Goal: Task Accomplishment & Management: Manage account settings

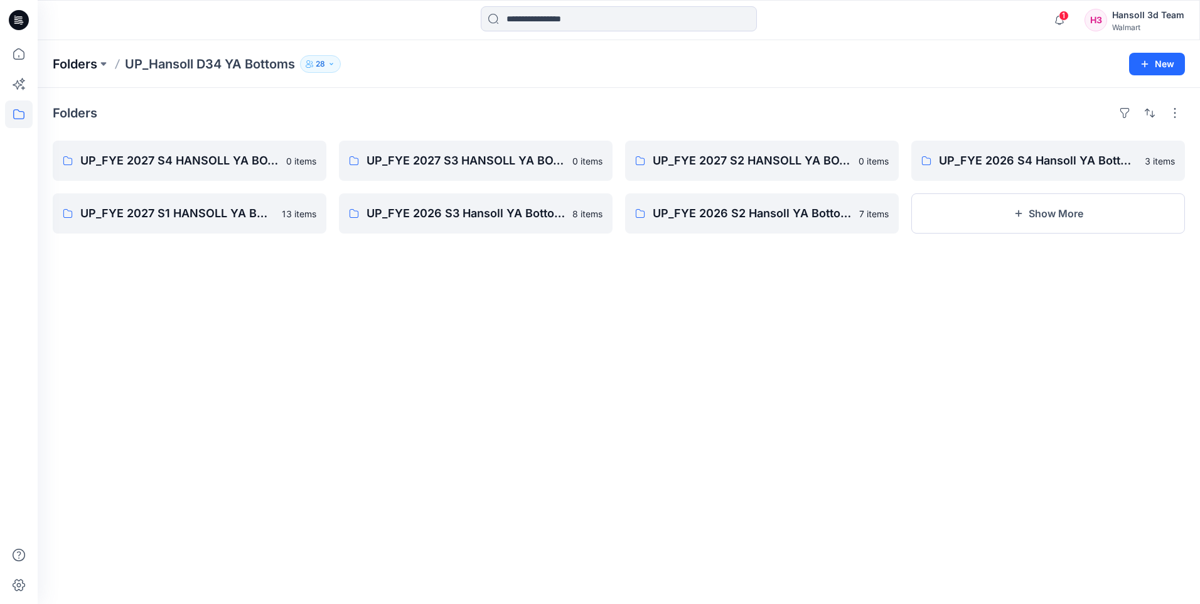
click at [87, 63] on p "Folders" at bounding box center [75, 64] width 45 height 18
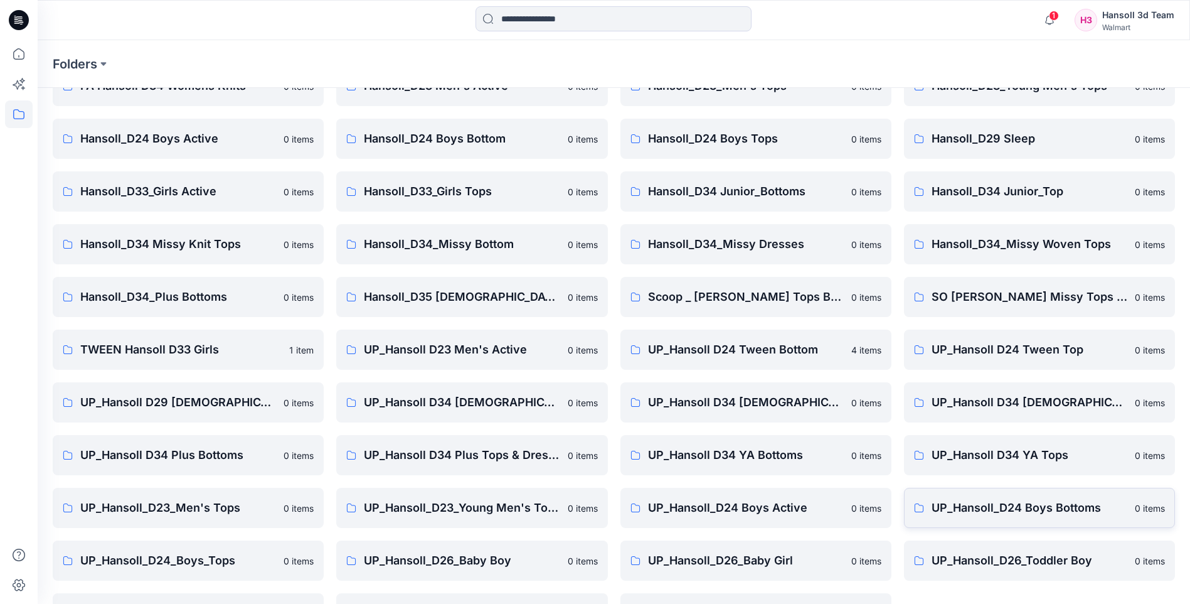
scroll to position [125, 0]
click at [1018, 473] on link "UP_Hansoll D34 YA Tops 0 items" at bounding box center [1039, 454] width 271 height 40
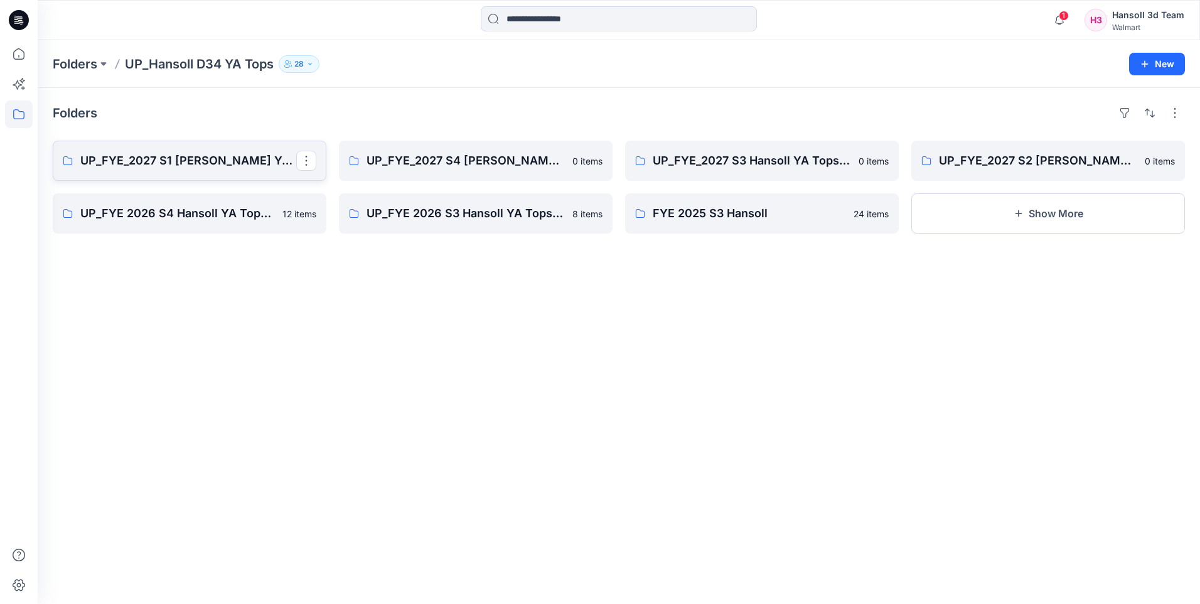
click at [148, 159] on p "UP_FYE_2027 S1 Hansoll YA Tops and Dresses" at bounding box center [188, 161] width 216 height 18
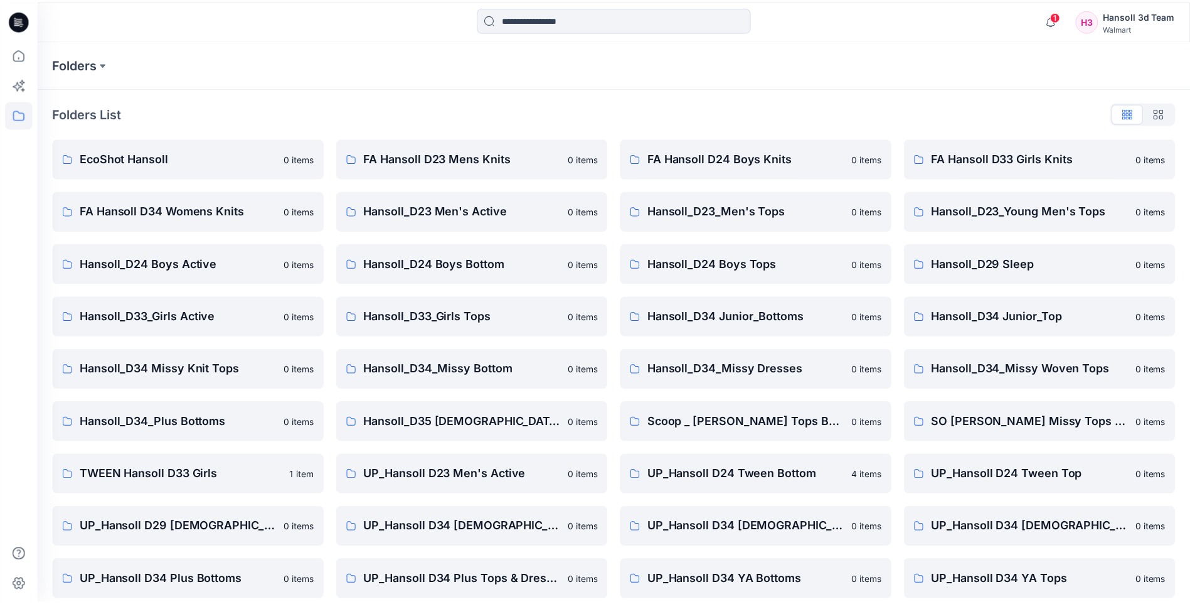
scroll to position [125, 0]
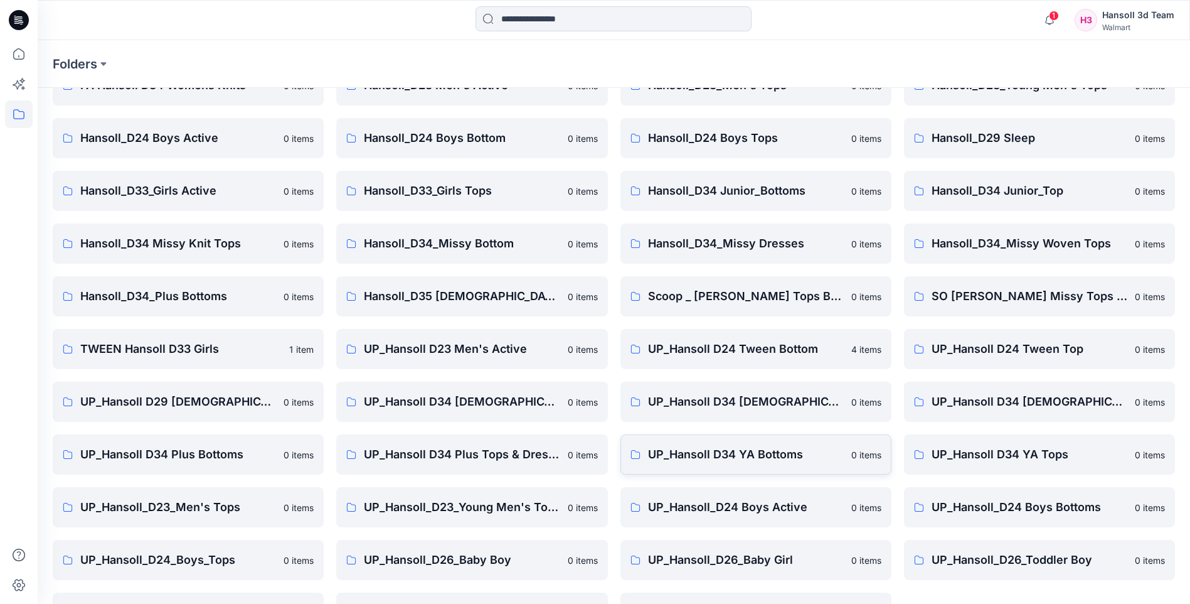
click at [792, 469] on link "UP_Hansoll D34 YA Bottoms 0 items" at bounding box center [756, 454] width 271 height 40
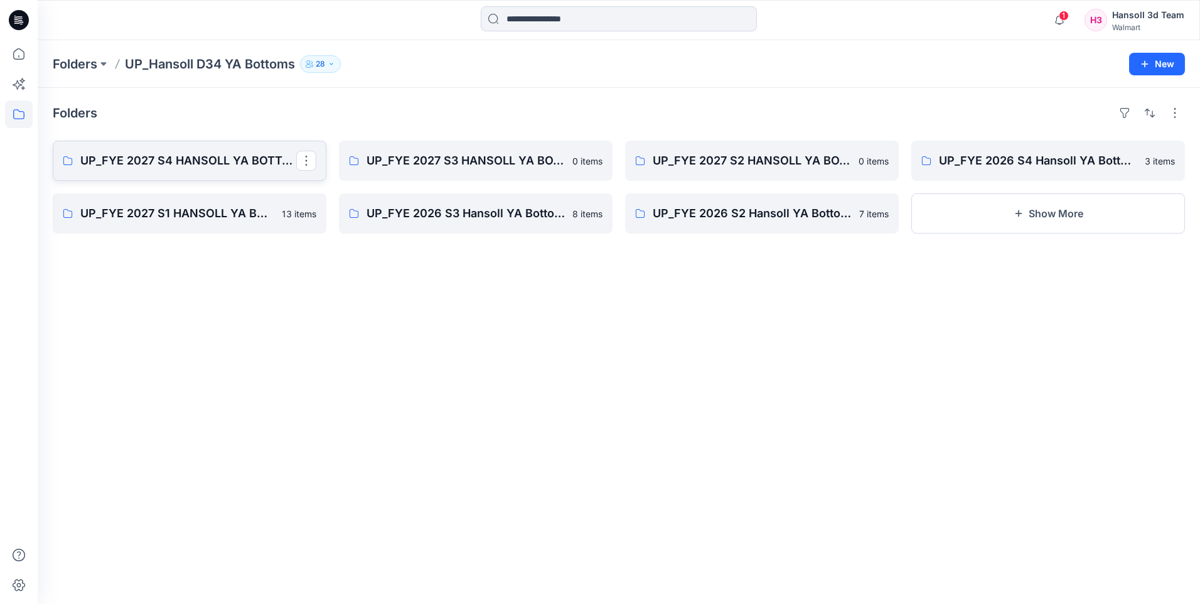
click at [242, 161] on p "UP_FYE 2027 S4 HANSOLL YA BOTTOMS" at bounding box center [188, 161] width 216 height 18
click at [521, 159] on p "UP_FYE 2027 S3 HANSOLL YA BOTTOMS" at bounding box center [474, 161] width 216 height 18
click at [705, 152] on p "UP_FYE 2027 S2 HANSOLL YA BOTTOMS" at bounding box center [761, 161] width 216 height 18
click at [259, 221] on p "UP_FYE 2027 S1 HANSOLL YA BOTTOMS" at bounding box center [188, 214] width 216 height 18
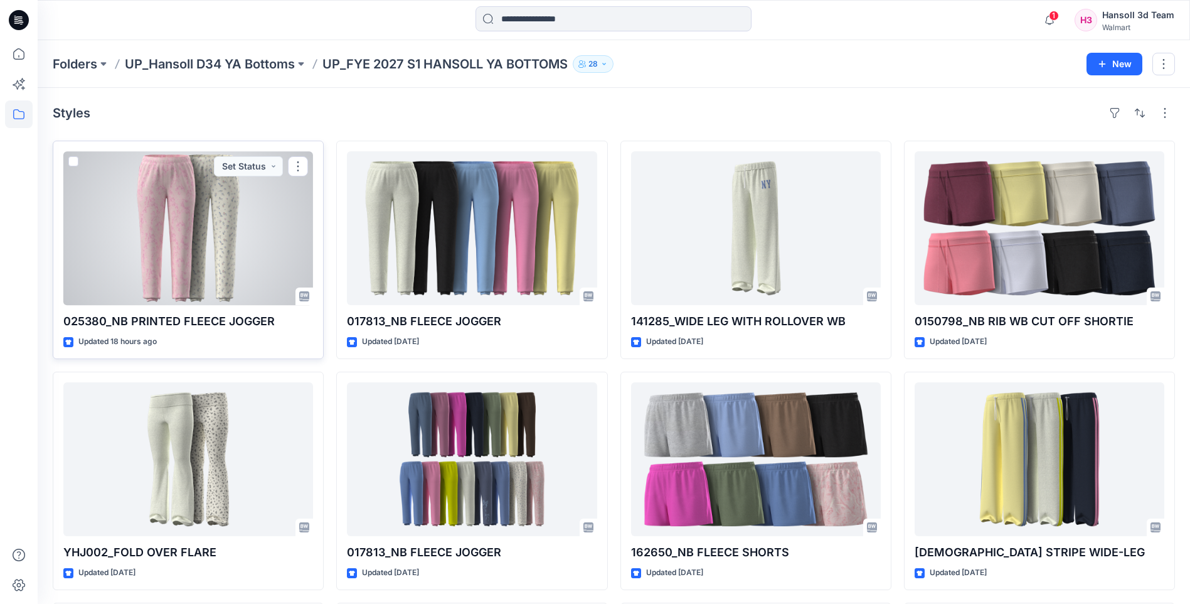
click at [252, 333] on div "025380_NB PRINTED FLEECE JOGGER Updated 18 hours ago Set Status" at bounding box center [188, 250] width 271 height 218
click at [248, 256] on div at bounding box center [188, 228] width 250 height 154
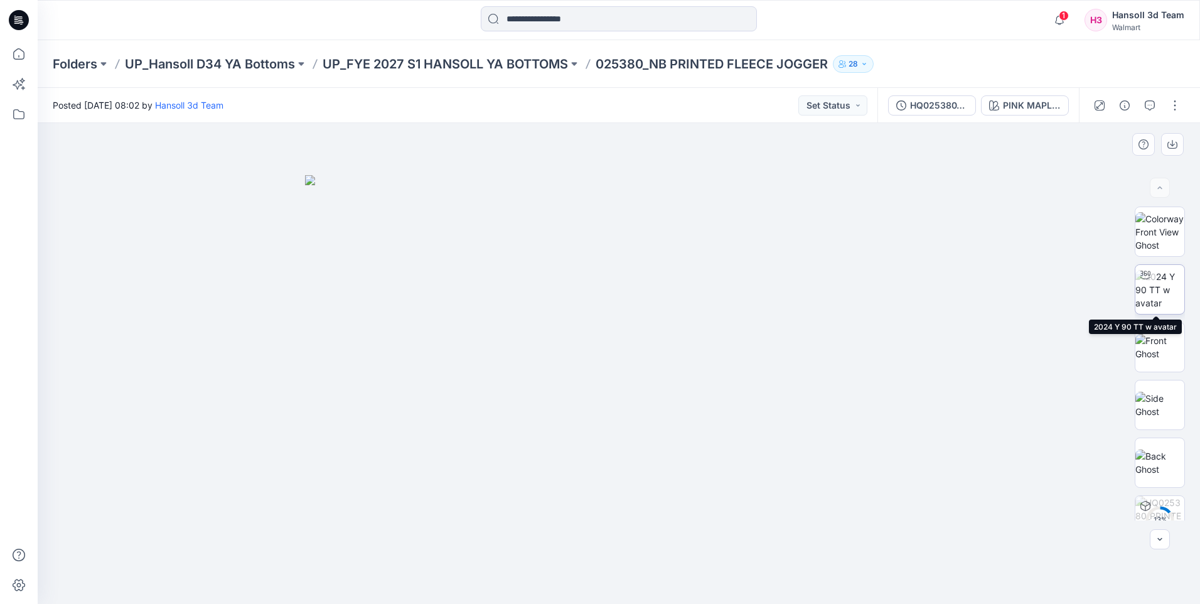
click at [1150, 298] on img at bounding box center [1159, 290] width 49 height 40
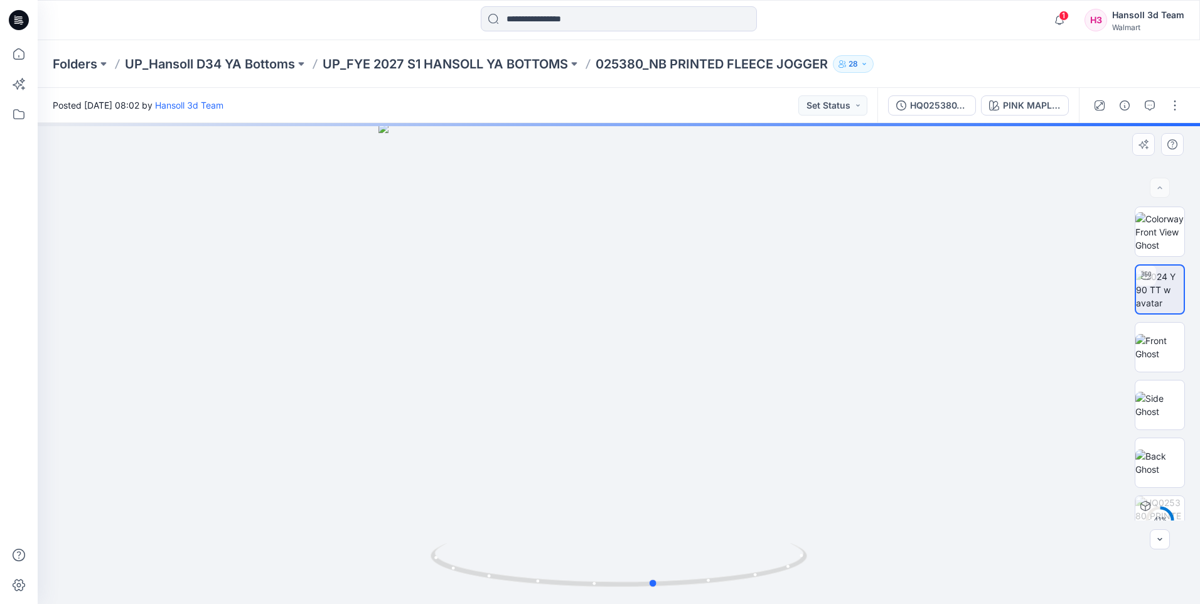
drag, startPoint x: 754, startPoint y: 384, endPoint x: 790, endPoint y: 414, distance: 46.8
click at [790, 414] on div at bounding box center [619, 363] width 1162 height 481
click at [1140, 352] on img at bounding box center [1159, 347] width 49 height 26
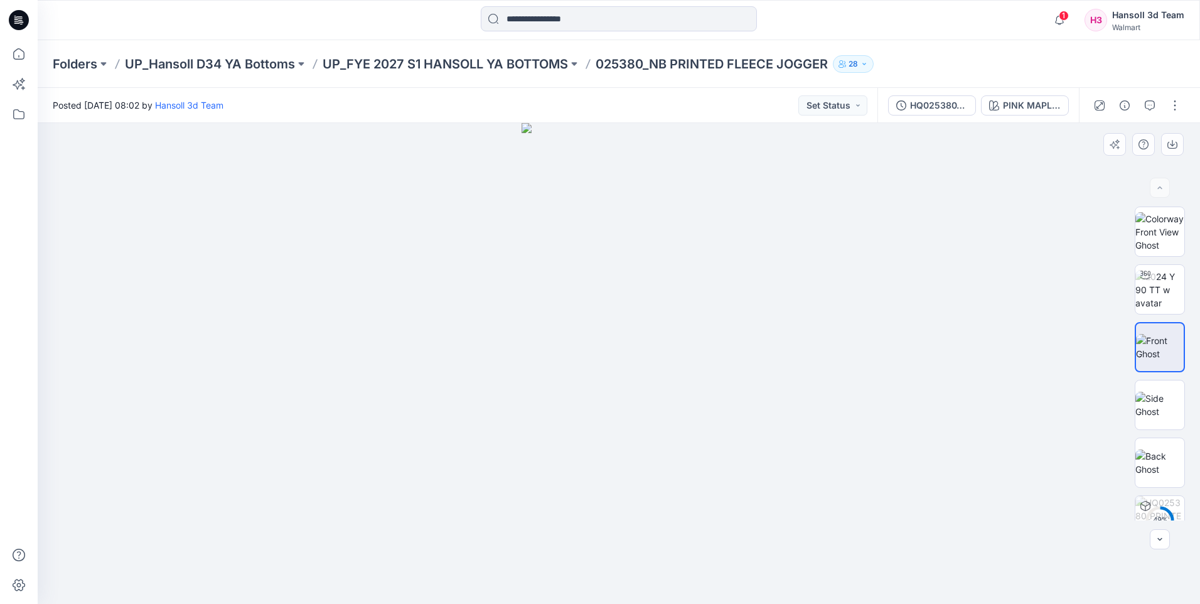
drag, startPoint x: 787, startPoint y: 371, endPoint x: 628, endPoint y: 388, distance: 159.7
click at [622, 390] on div at bounding box center [619, 363] width 1162 height 481
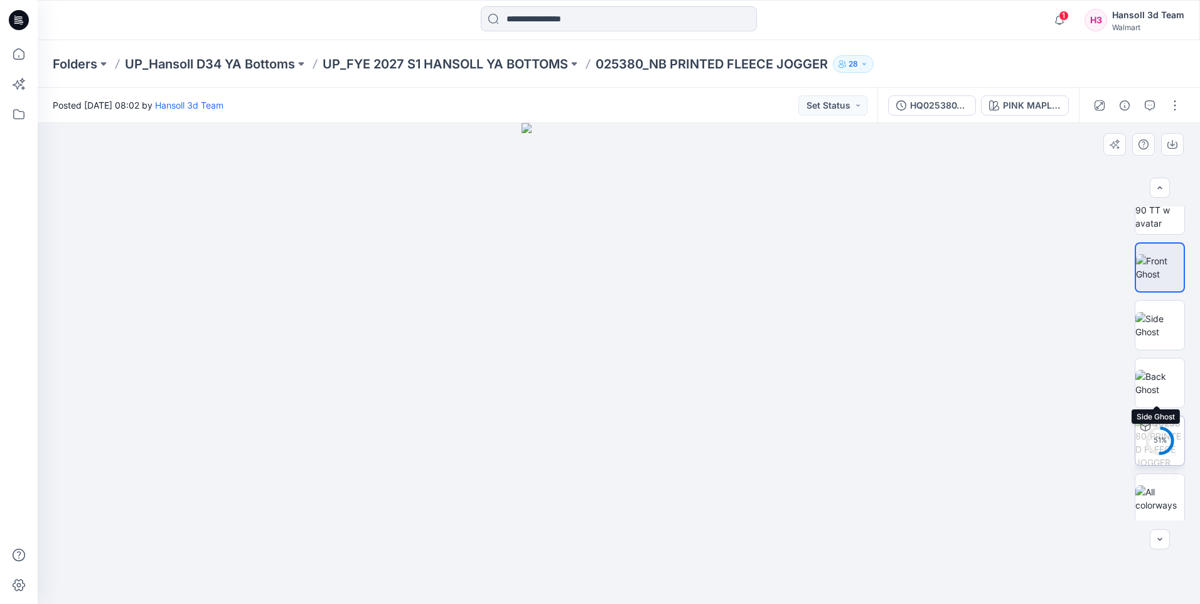
scroll to position [83, 0]
click at [1175, 102] on button "button" at bounding box center [1175, 105] width 20 height 20
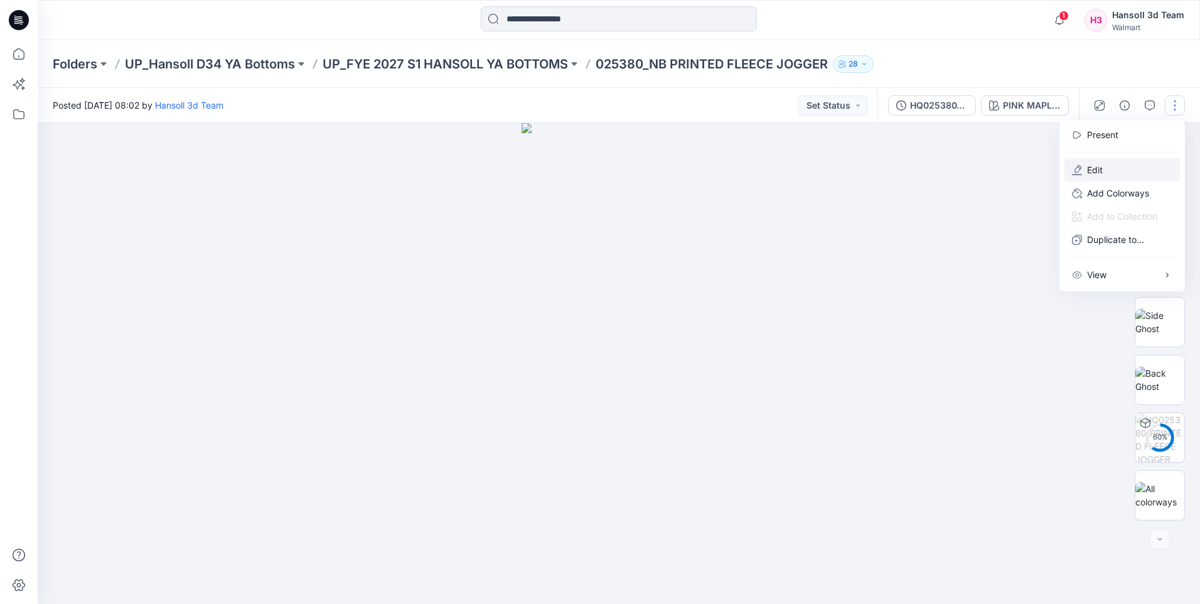
click at [1112, 169] on button "Edit" at bounding box center [1121, 169] width 115 height 23
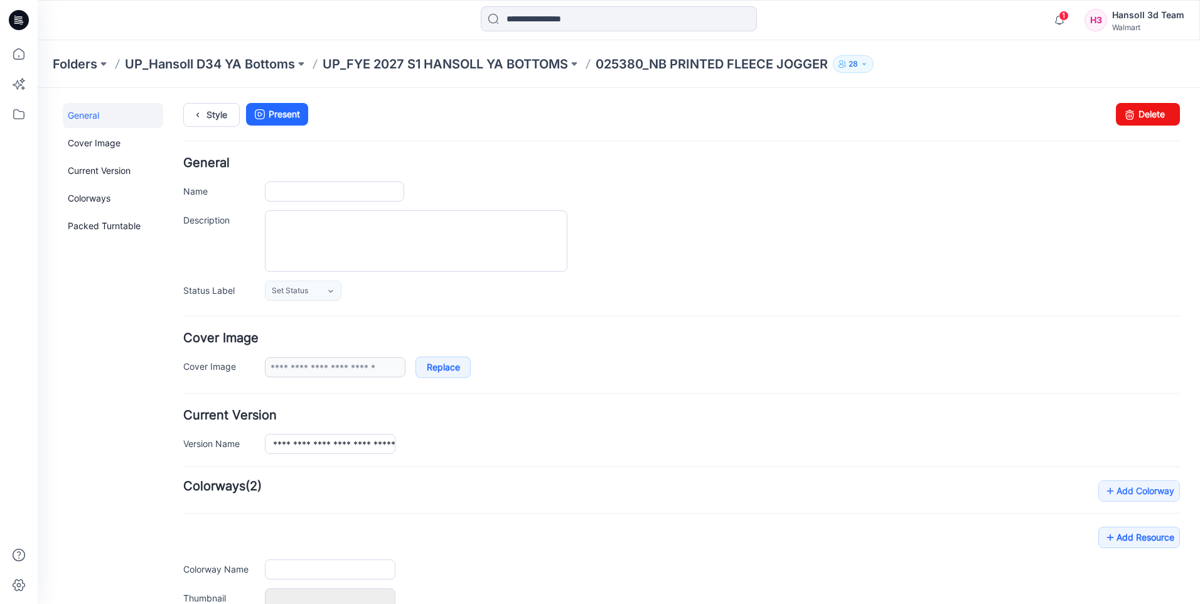
type input "**********"
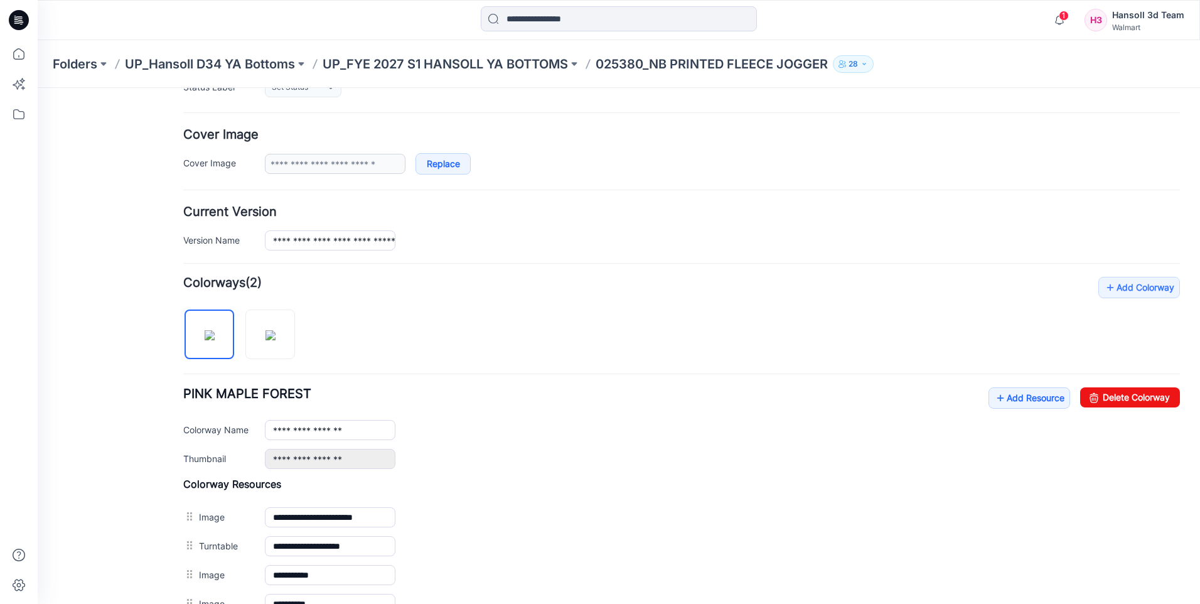
scroll to position [314, 0]
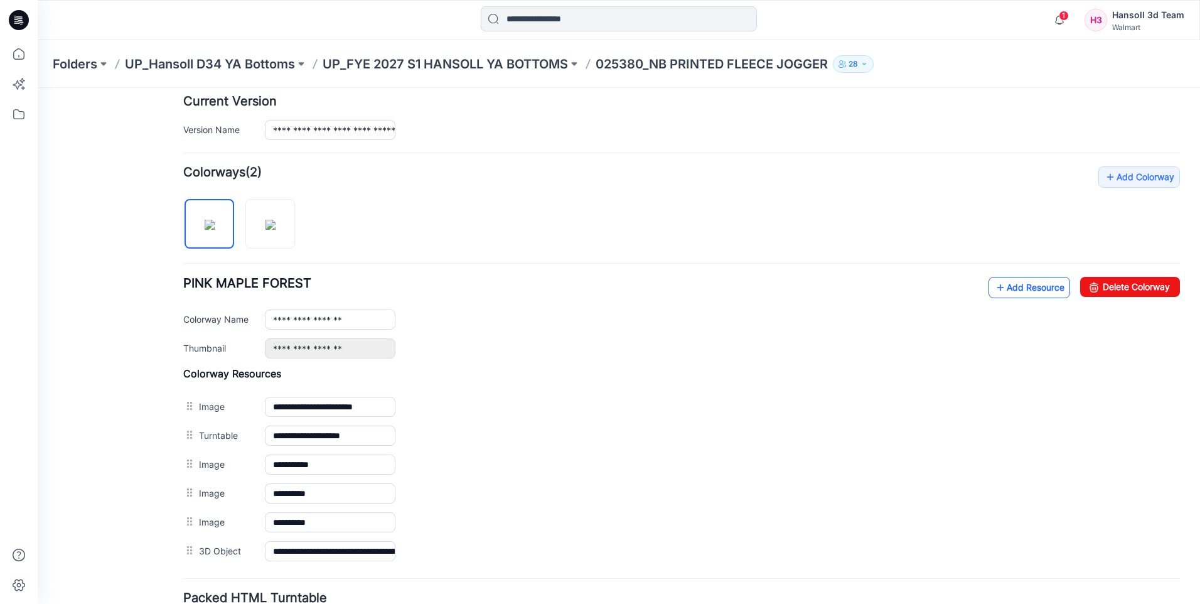
click at [1009, 296] on link "Add Resource" at bounding box center [1029, 287] width 82 height 21
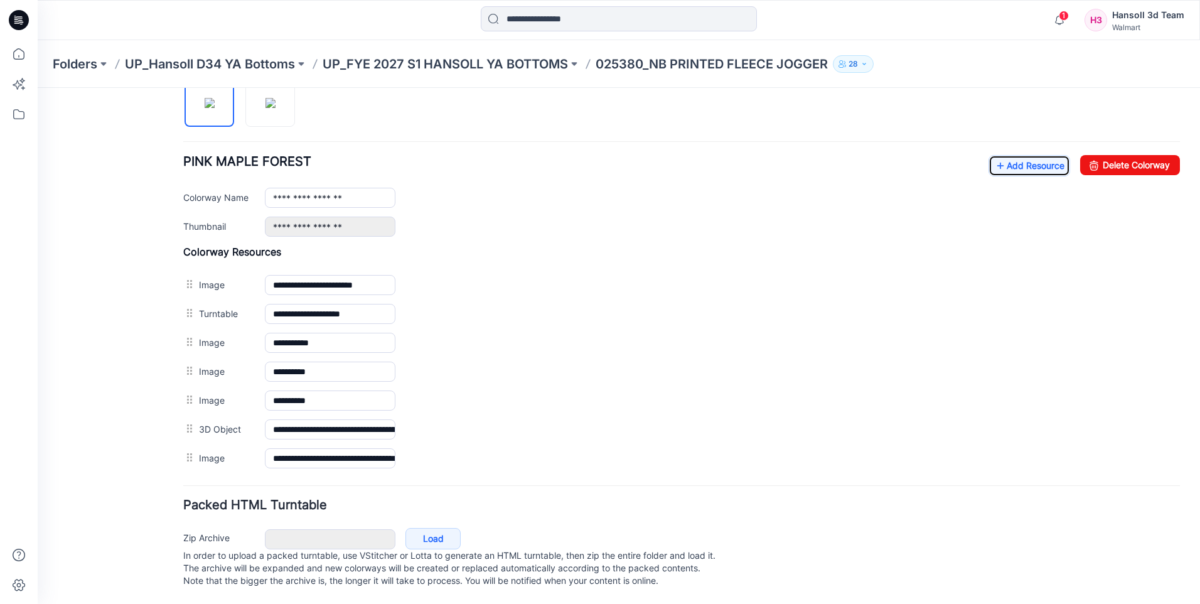
scroll to position [385, 0]
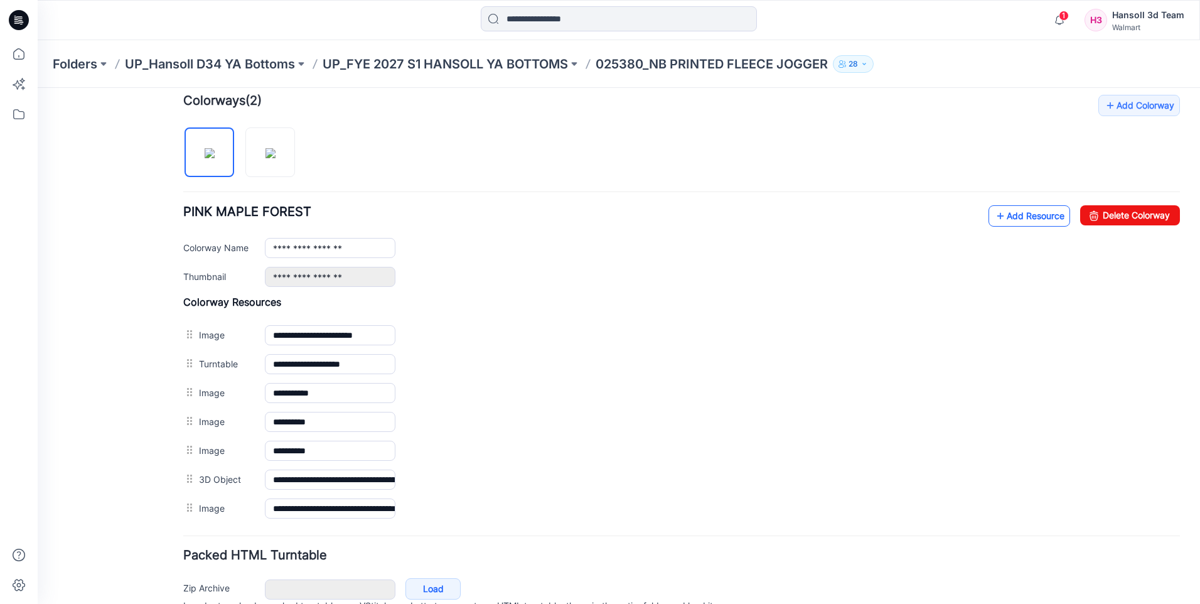
click at [1046, 210] on link "Add Resource" at bounding box center [1029, 215] width 82 height 21
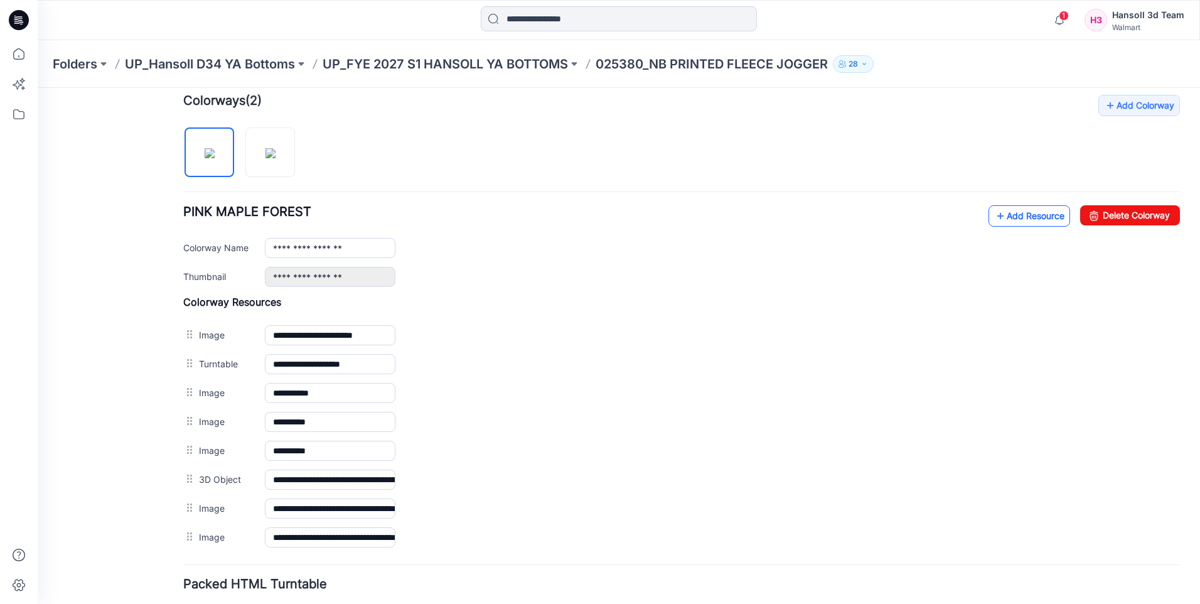
click at [1006, 218] on link "Add Resource" at bounding box center [1029, 215] width 82 height 21
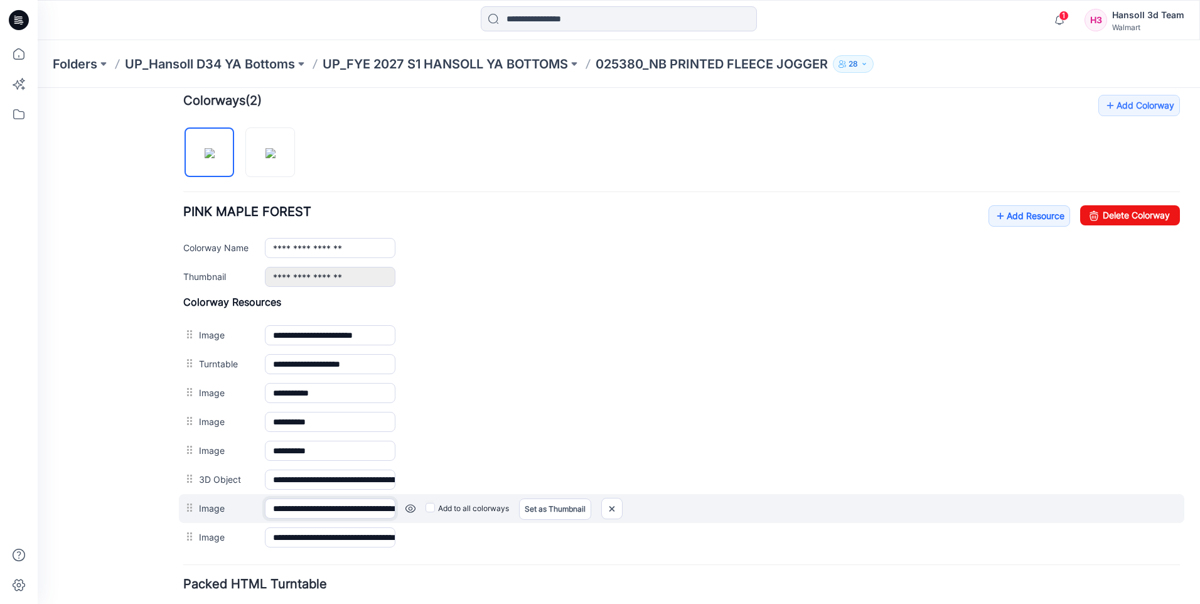
click at [367, 514] on input "**********" at bounding box center [330, 508] width 131 height 20
click at [38, 88] on img at bounding box center [38, 88] width 0 height 0
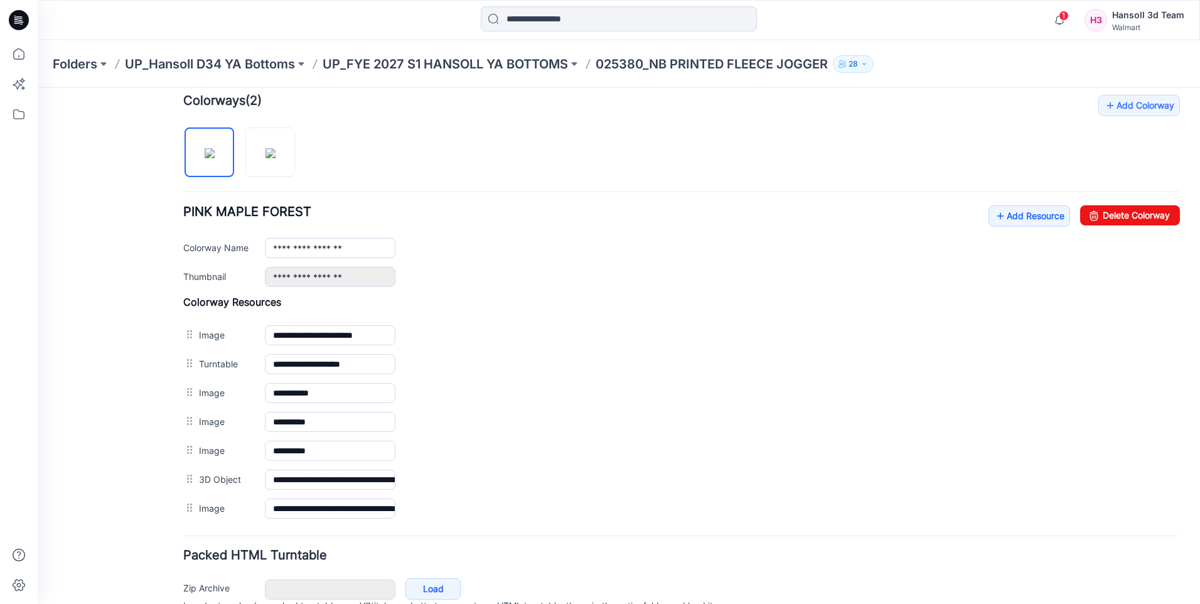
click at [38, 88] on img at bounding box center [38, 88] width 0 height 0
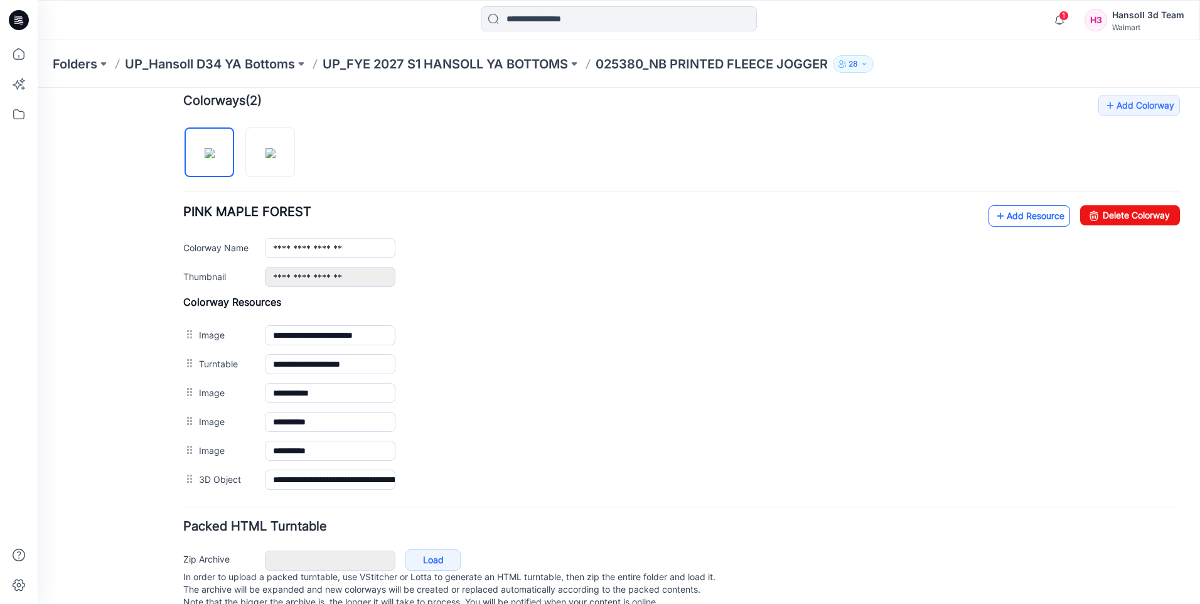
click at [1016, 211] on link "Add Resource" at bounding box center [1029, 215] width 82 height 21
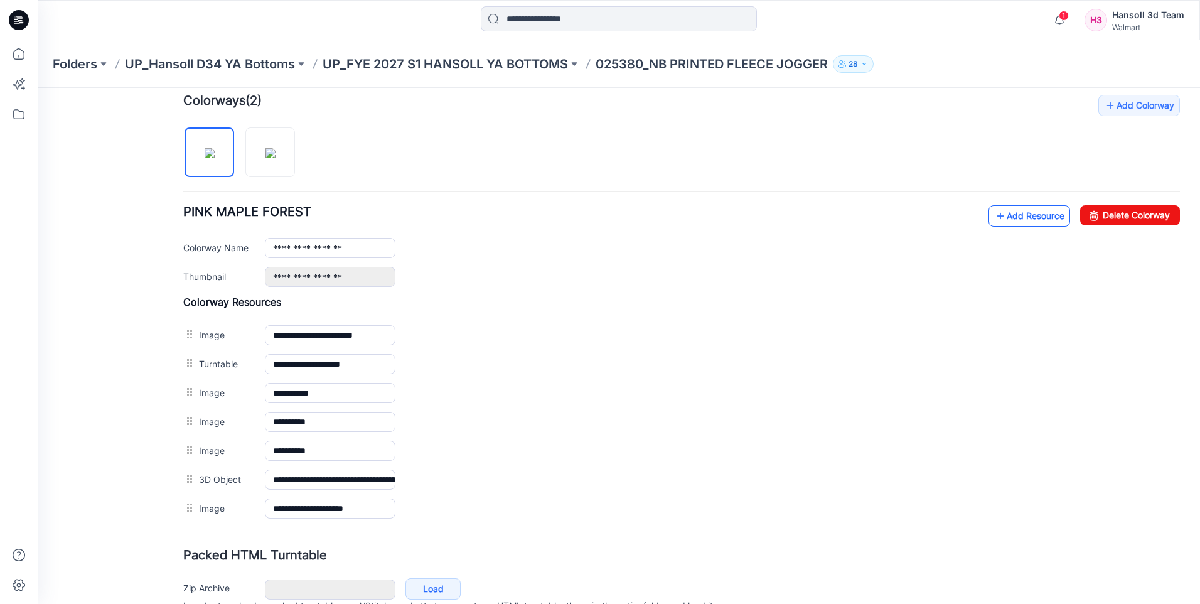
click at [1014, 211] on link "Add Resource" at bounding box center [1029, 215] width 82 height 21
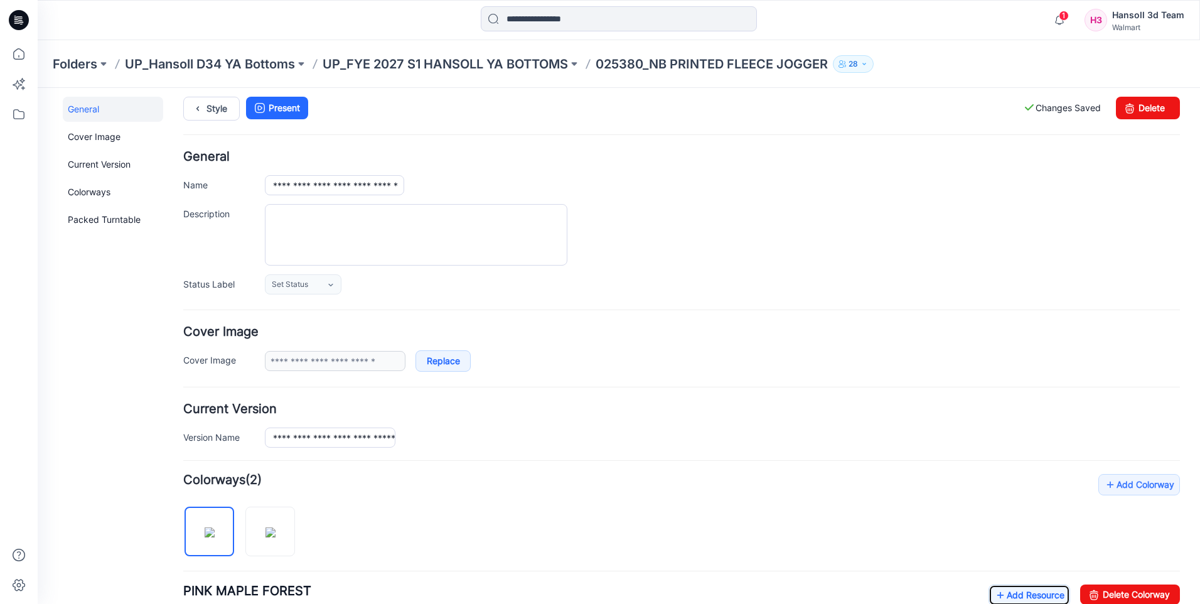
scroll to position [0, 0]
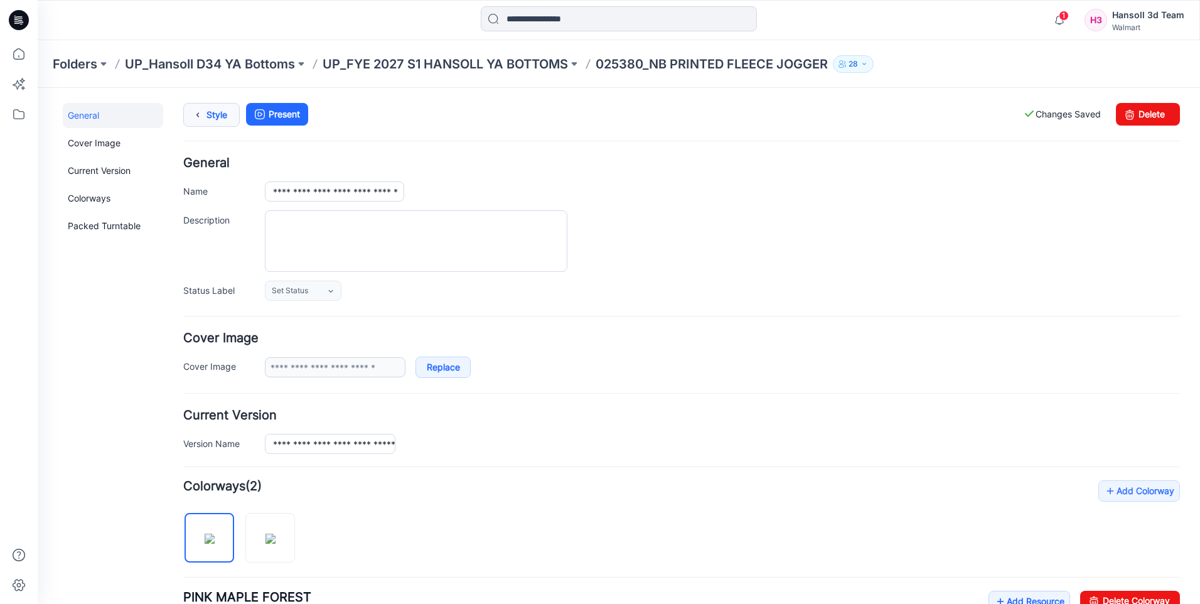
click at [211, 117] on link "Style" at bounding box center [211, 115] width 56 height 24
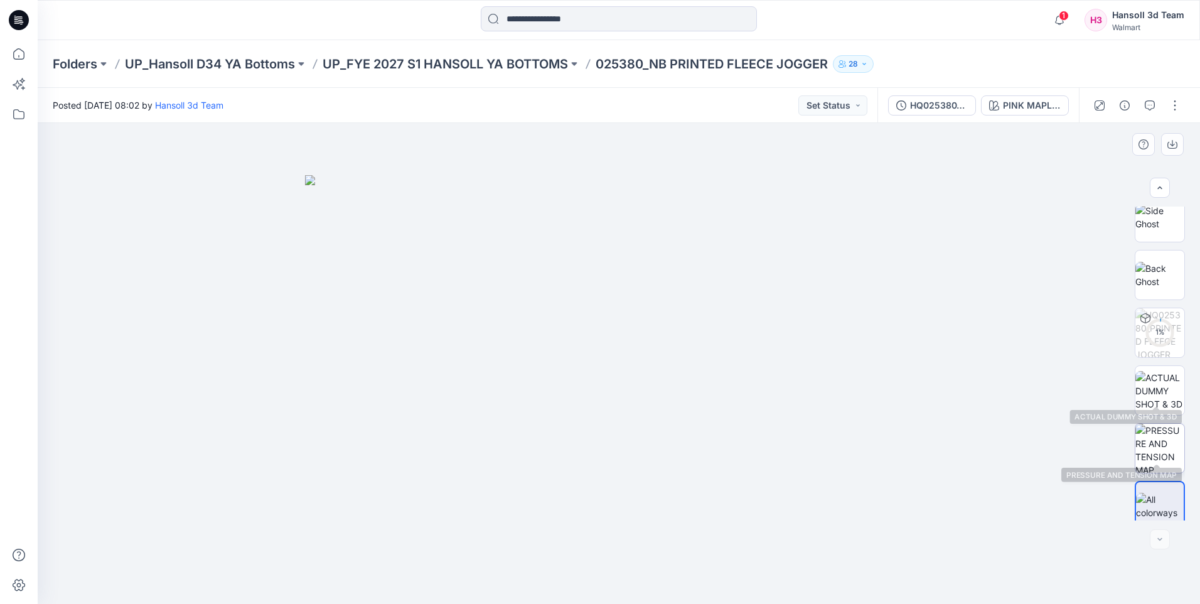
scroll to position [198, 0]
click at [1154, 388] on img at bounding box center [1159, 380] width 49 height 40
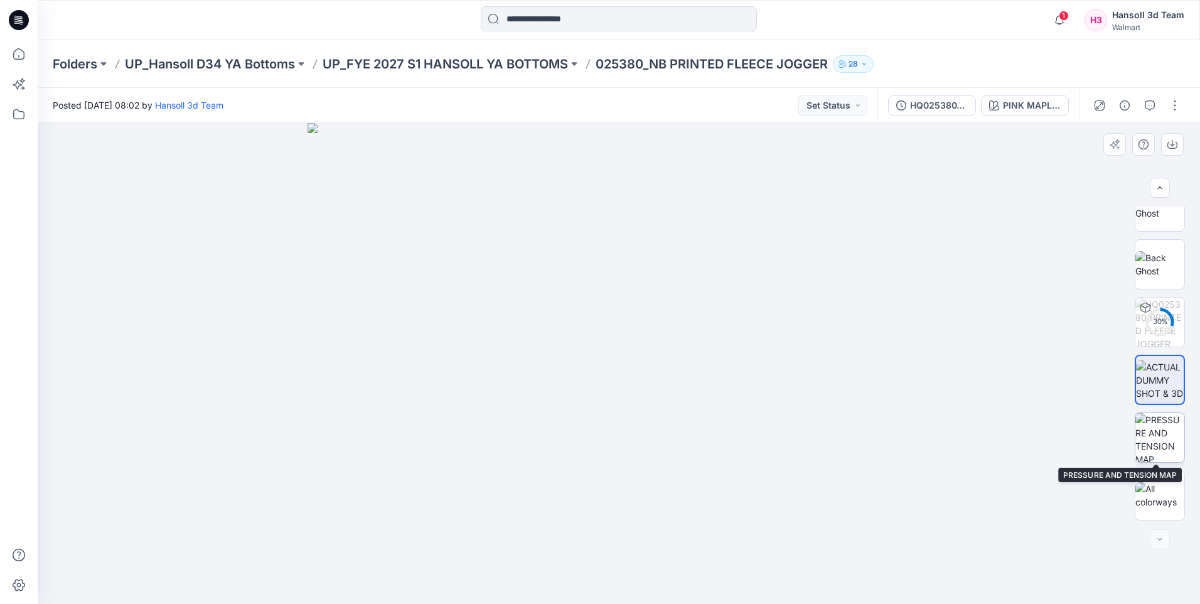
click at [1157, 439] on img at bounding box center [1159, 437] width 49 height 49
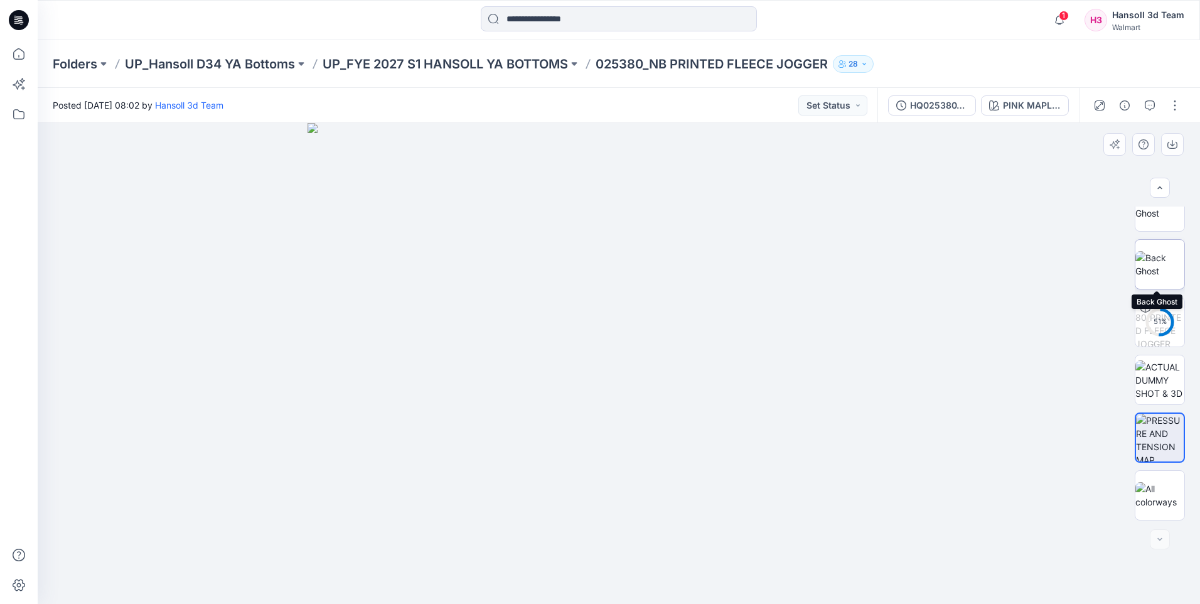
click at [1158, 272] on img at bounding box center [1159, 264] width 49 height 26
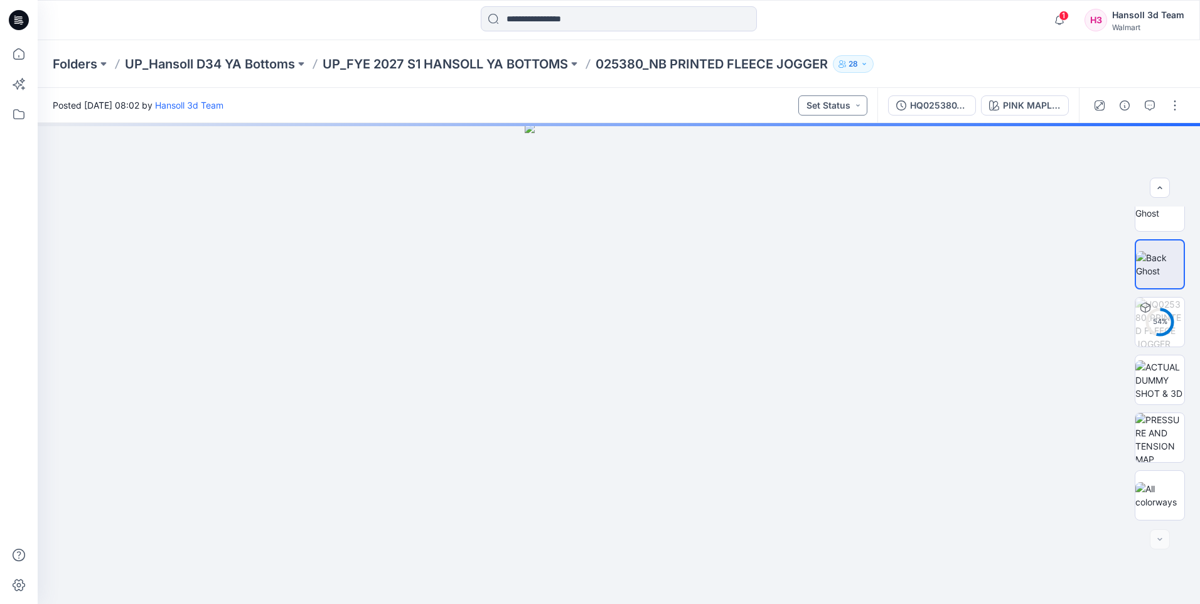
click at [861, 101] on button "Set Status" at bounding box center [832, 105] width 69 height 20
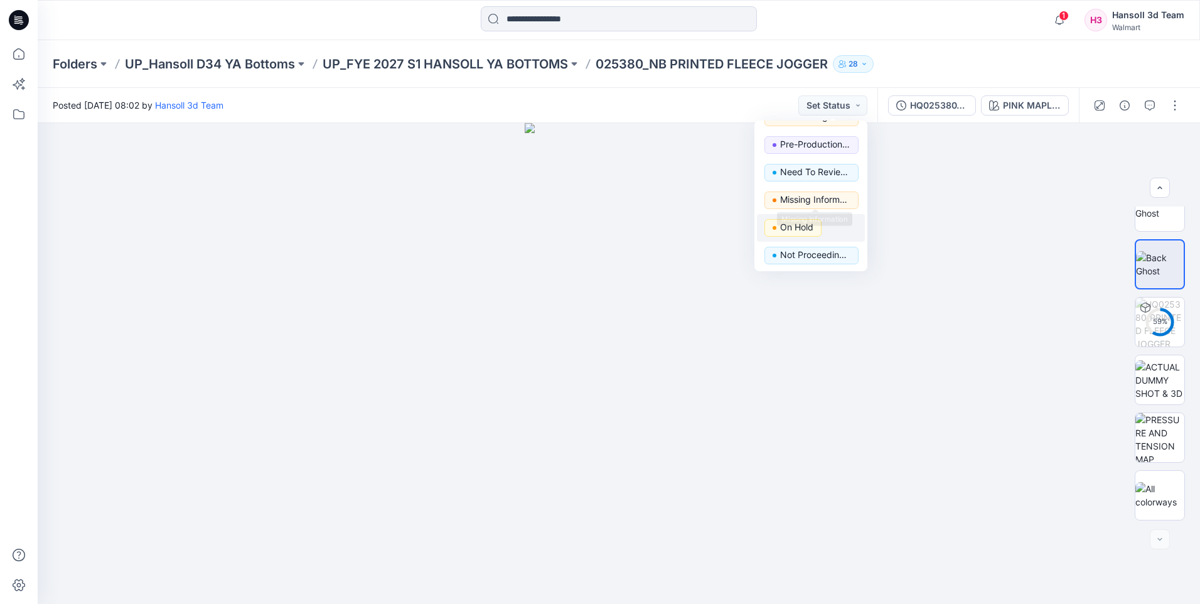
scroll to position [158, 0]
click at [804, 151] on p "Pre-Production Approved" at bounding box center [815, 144] width 70 height 16
